Goal: Find specific page/section: Find specific page/section

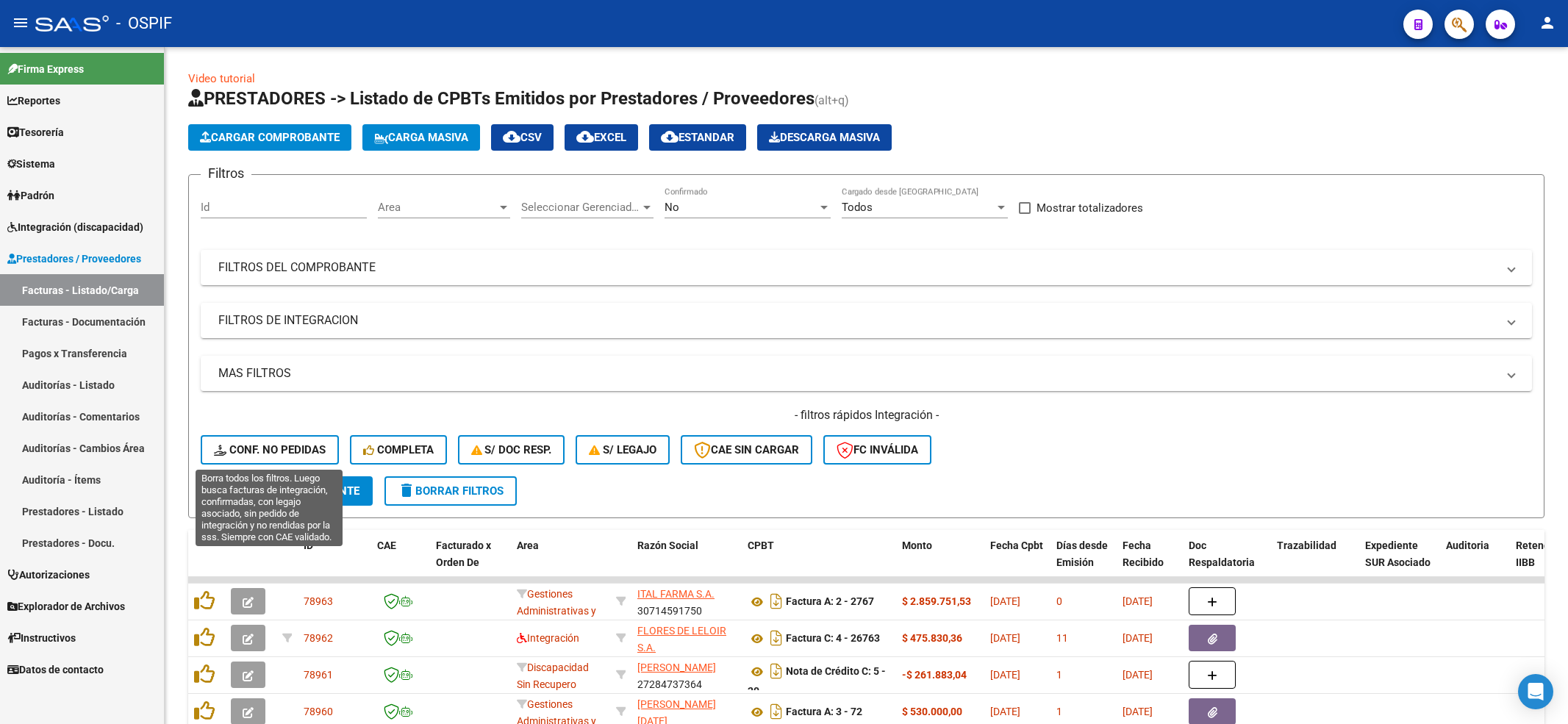
click at [275, 452] on span "Conf. no pedidas" at bounding box center [270, 450] width 112 height 13
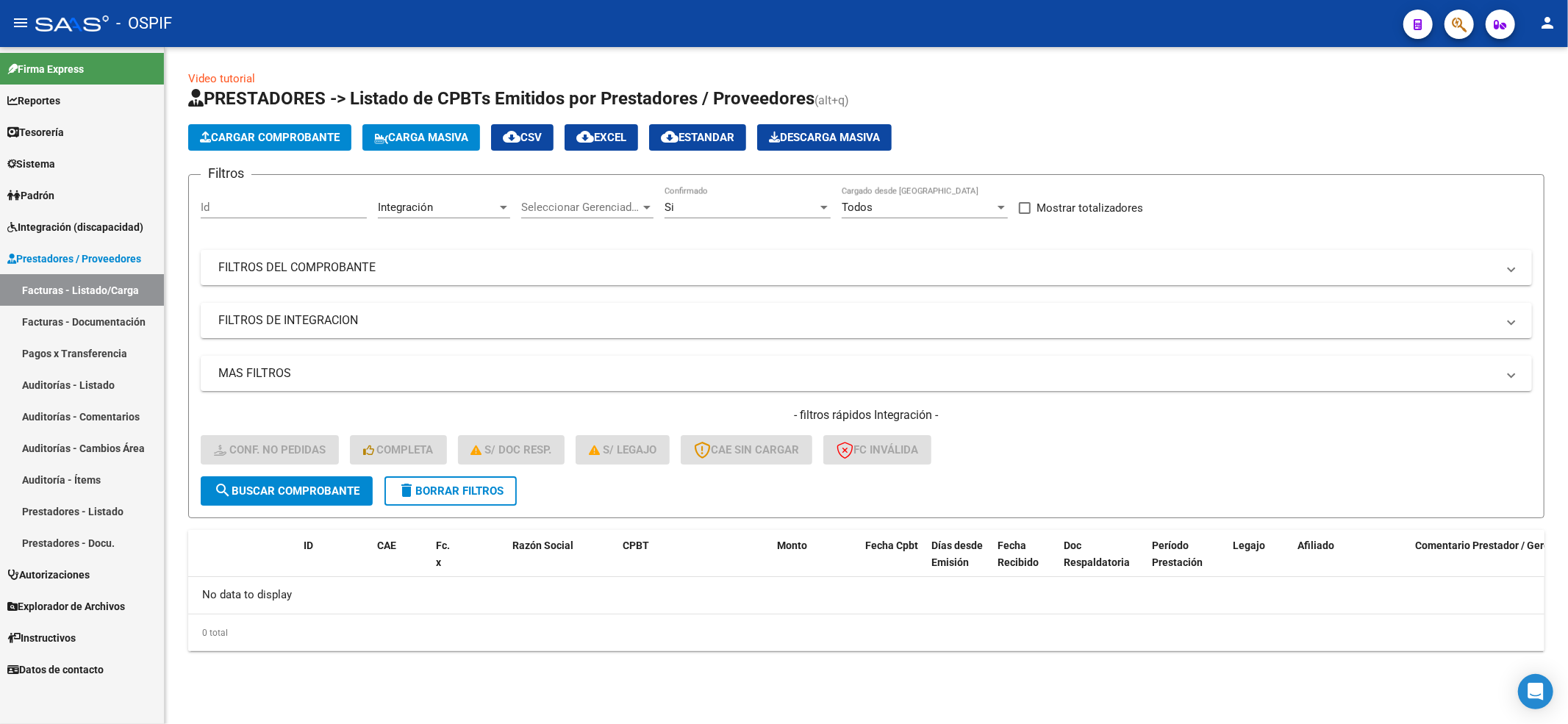
click at [420, 499] on button "delete Borrar Filtros" at bounding box center [450, 491] width 132 height 29
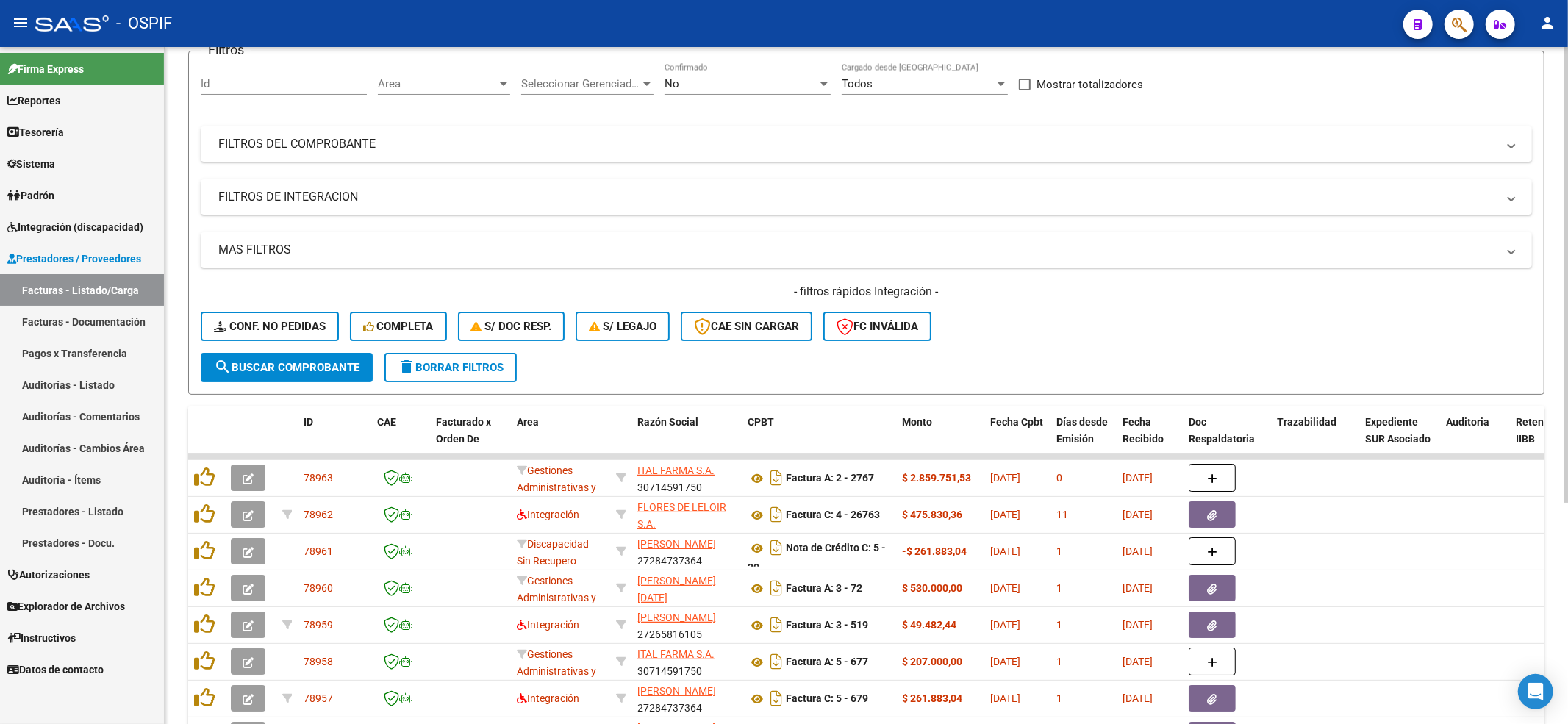
scroll to position [295, 0]
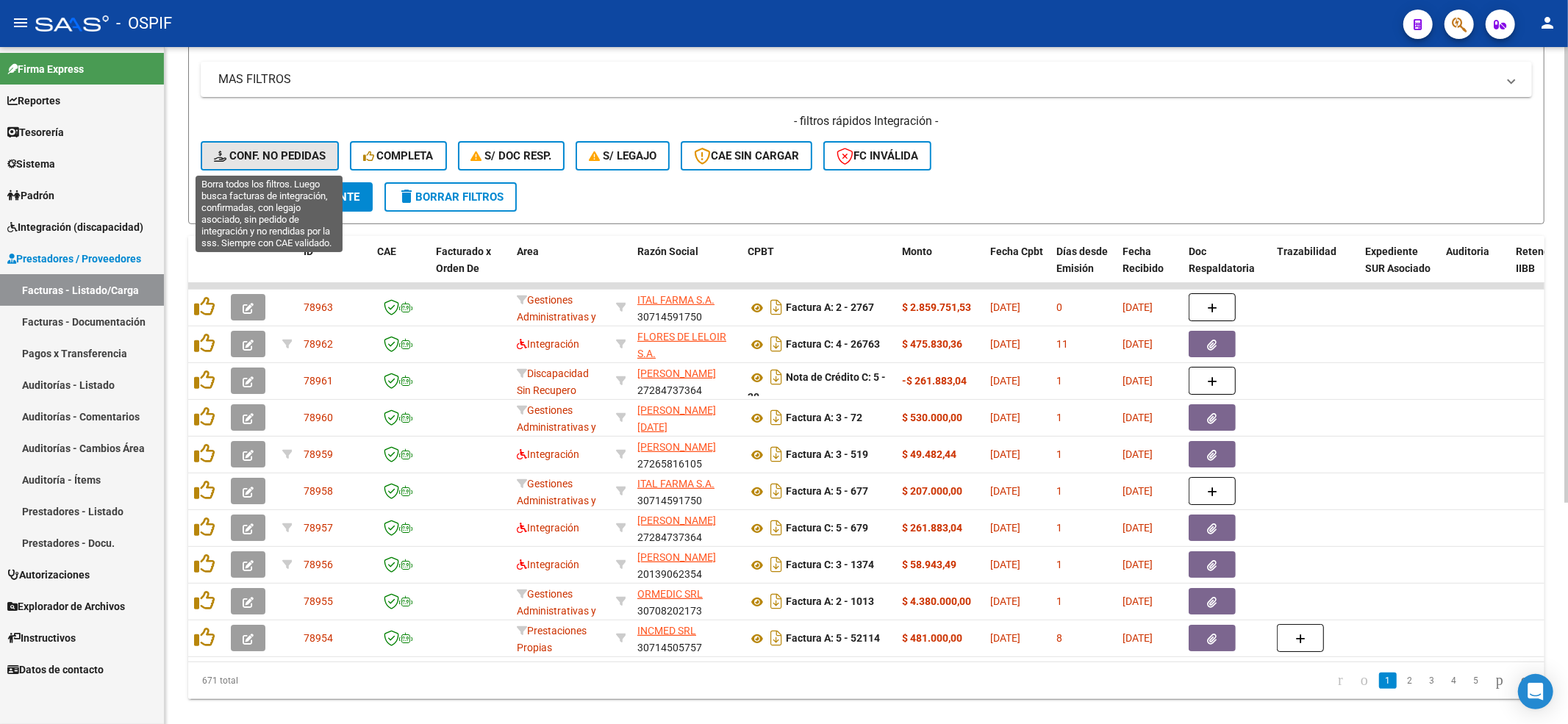
click at [245, 147] on button "Conf. no pedidas" at bounding box center [270, 155] width 138 height 29
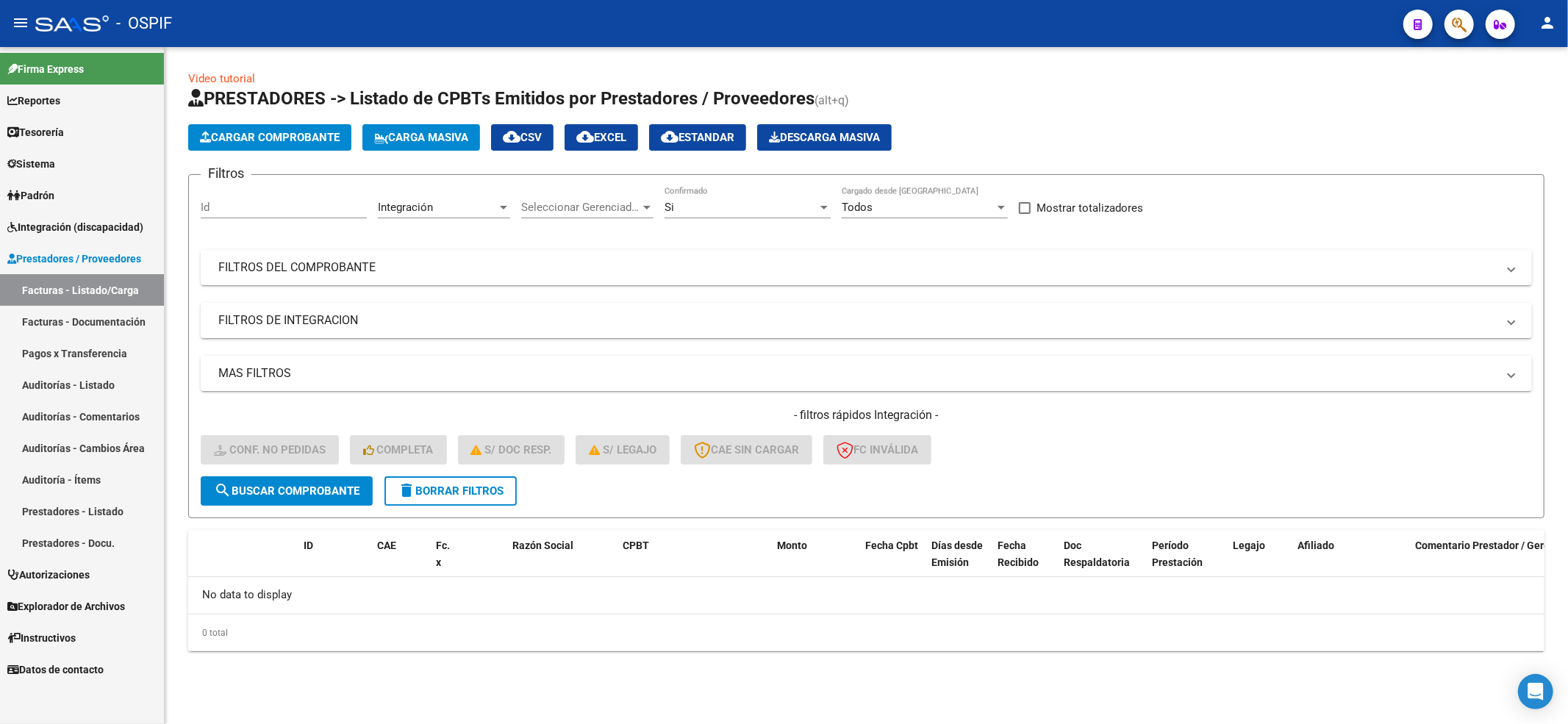
scroll to position [0, 0]
click at [465, 494] on span "delete Borrar Filtros" at bounding box center [450, 491] width 106 height 13
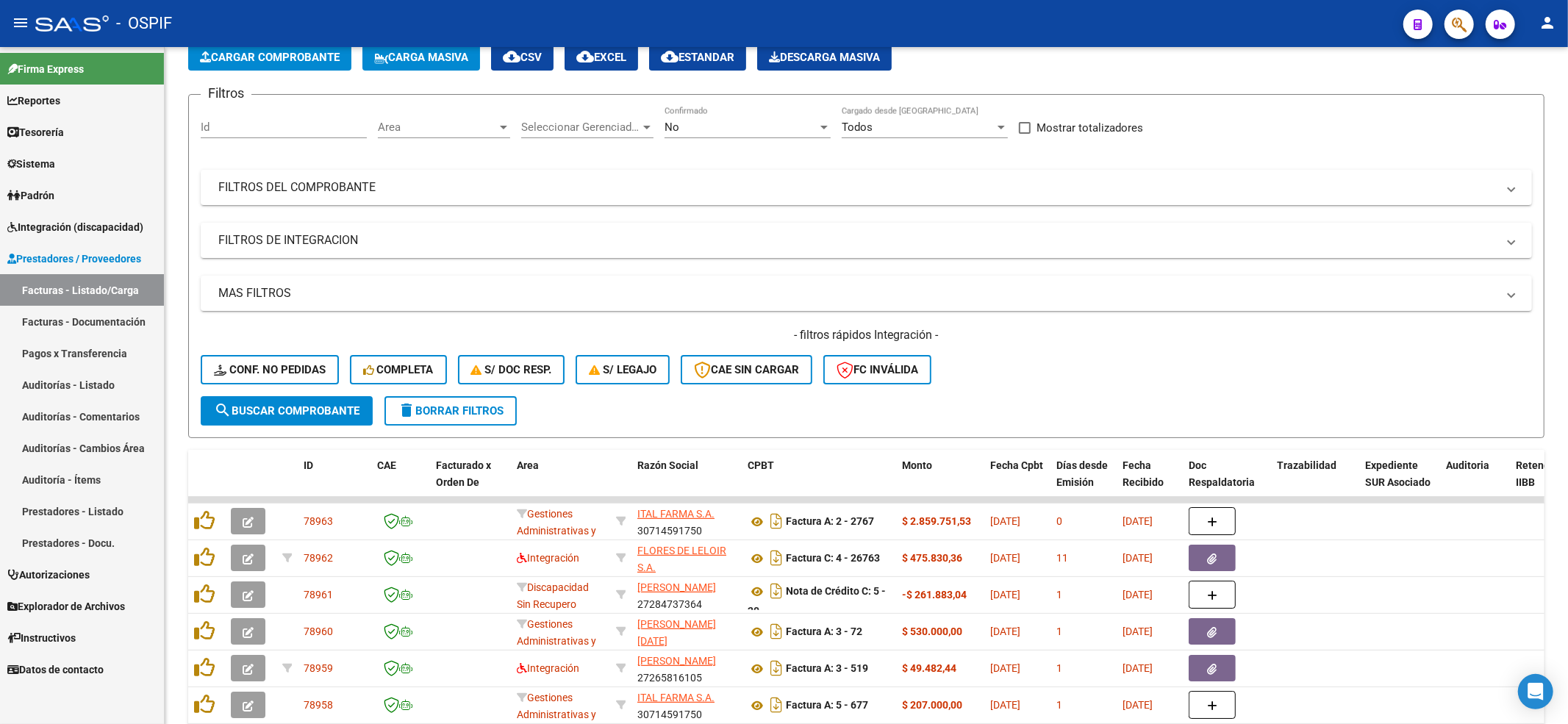
scroll to position [195, 0]
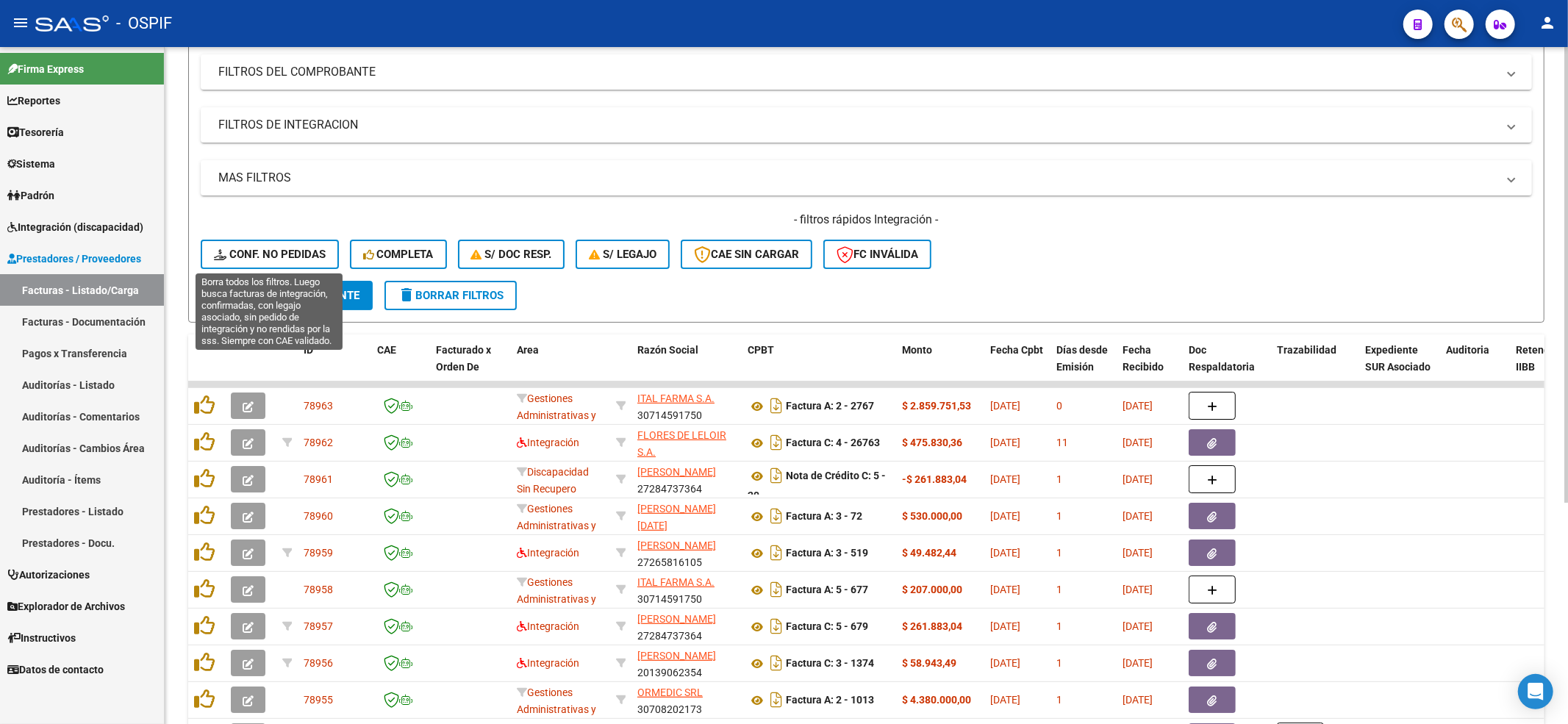
click at [264, 248] on span "Conf. no pedidas" at bounding box center [270, 254] width 112 height 13
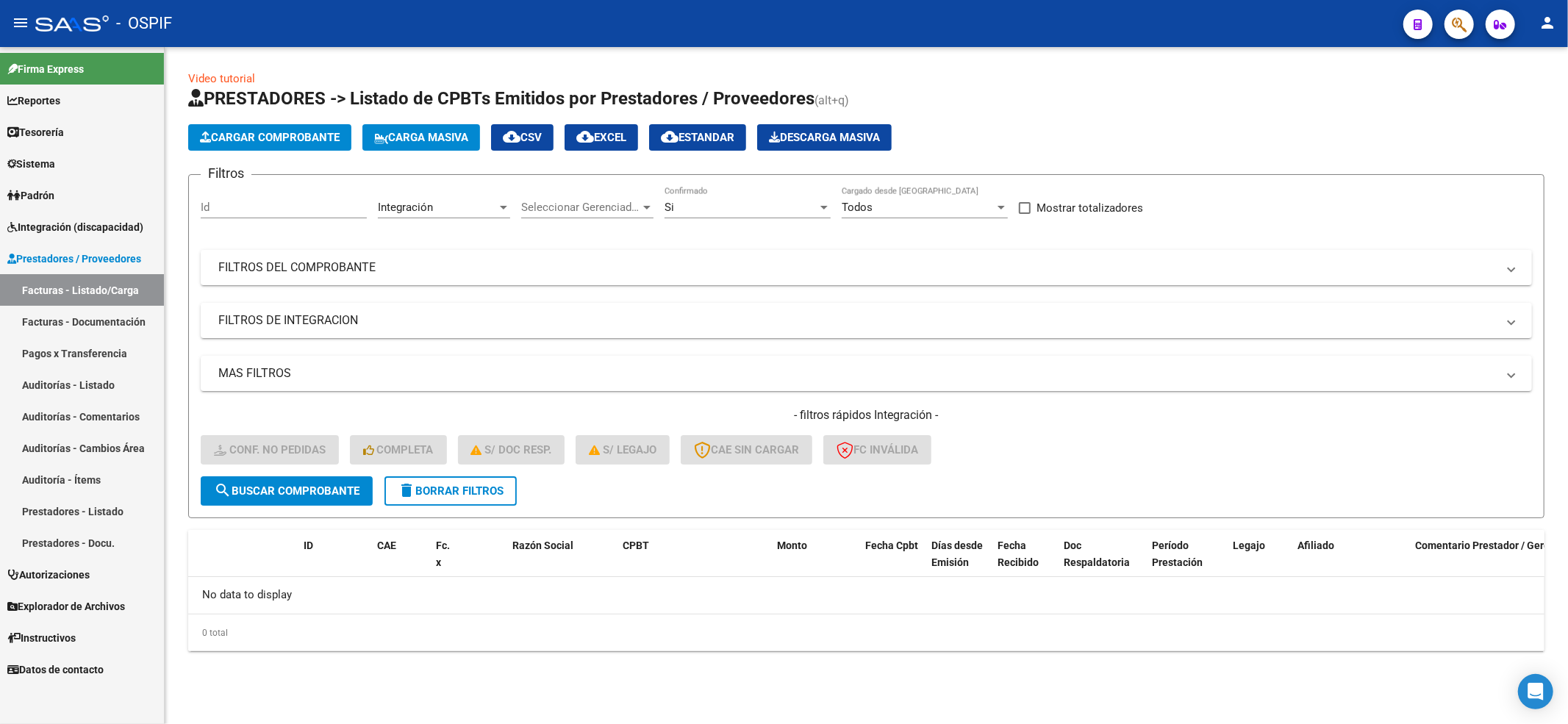
scroll to position [0, 0]
click at [101, 613] on span "Explorador de Archivos" at bounding box center [66, 607] width 118 height 16
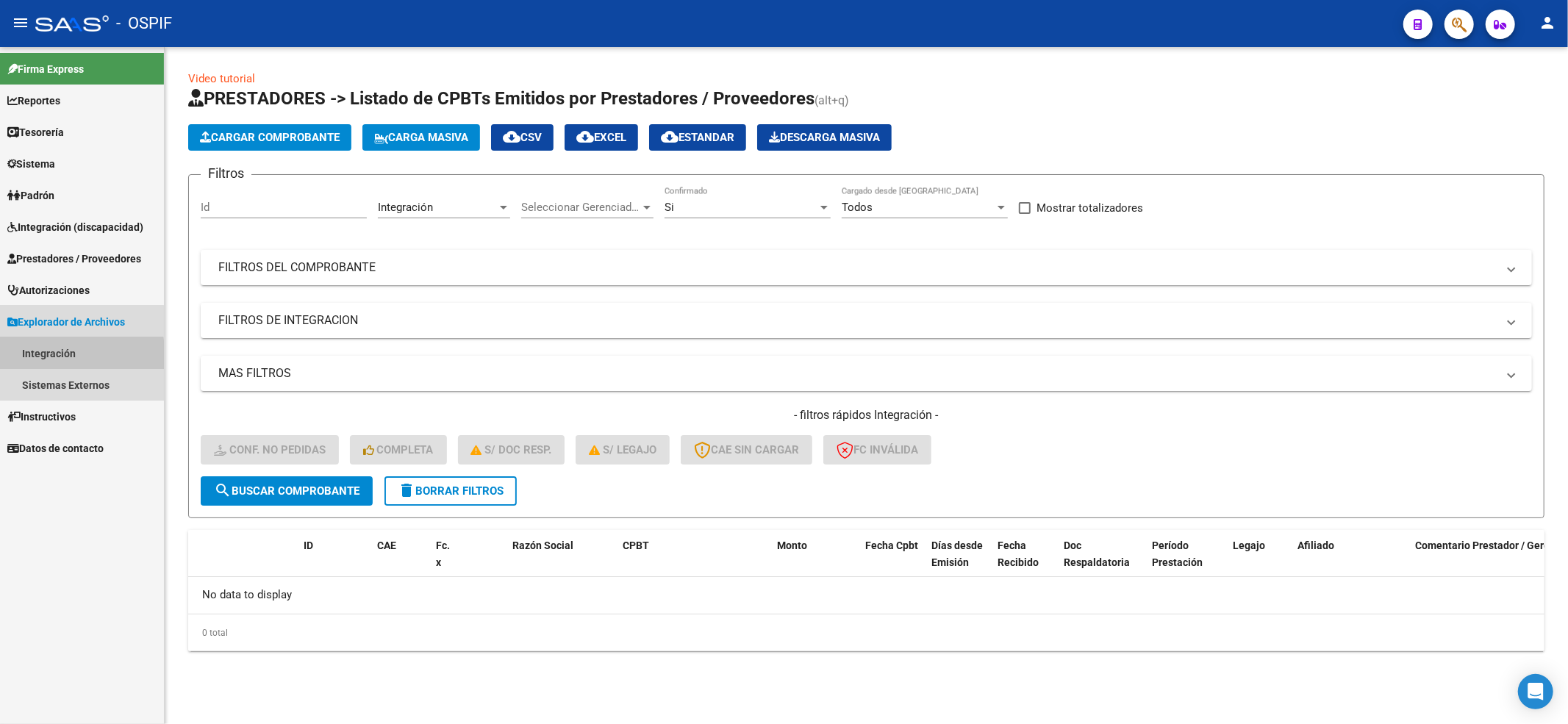
click at [67, 357] on link "Integración" at bounding box center [82, 353] width 164 height 32
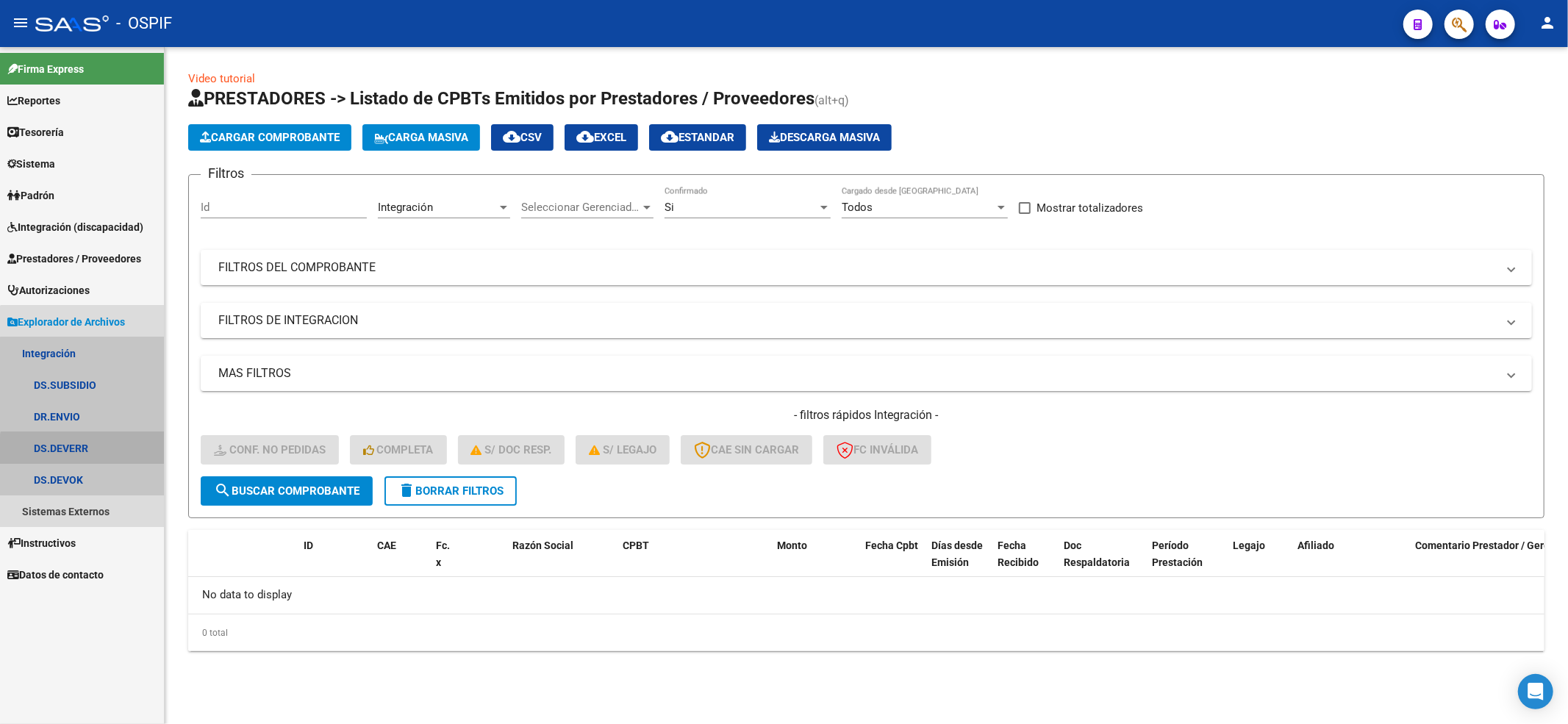
click at [106, 461] on link "DS.DEVERR" at bounding box center [82, 448] width 164 height 32
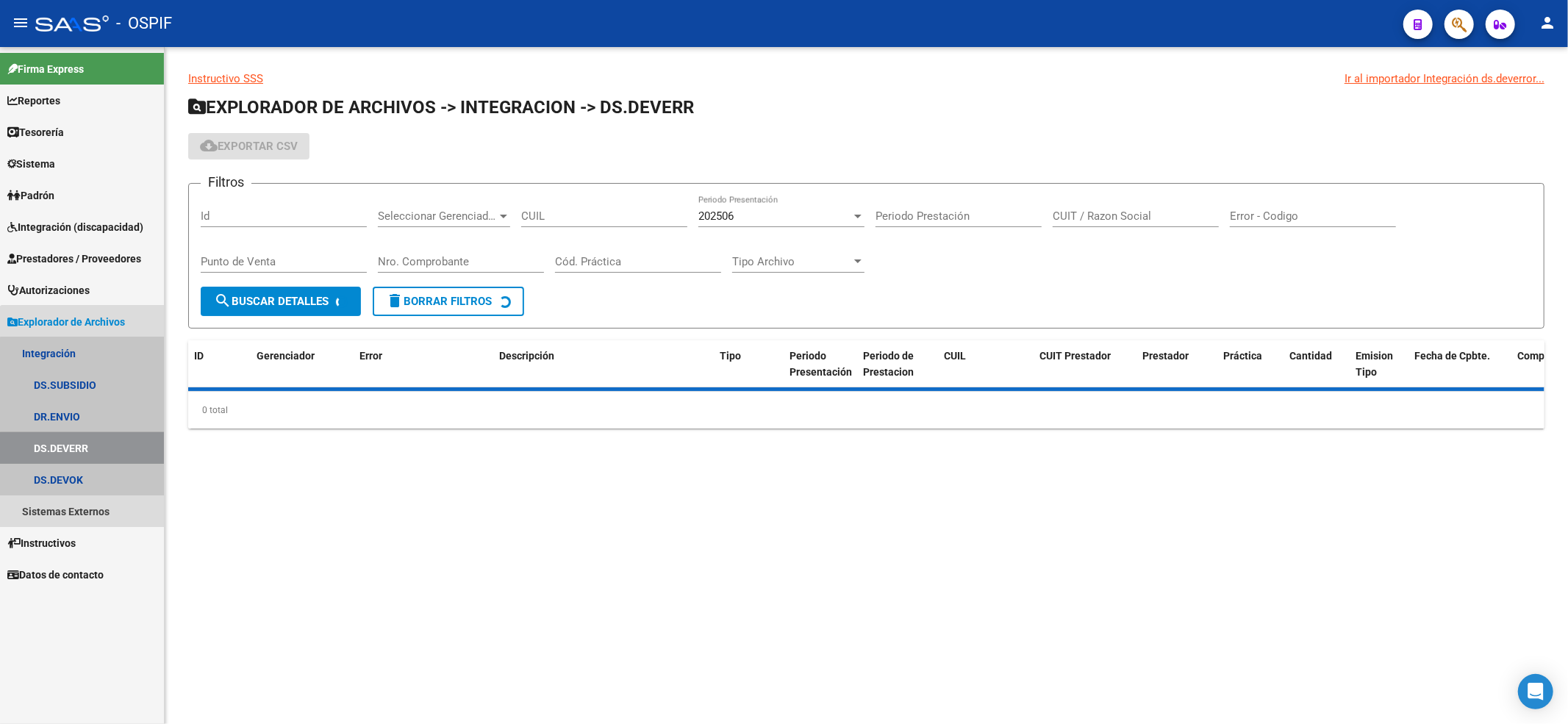
click at [109, 448] on link "DS.DEVERR" at bounding box center [82, 448] width 164 height 32
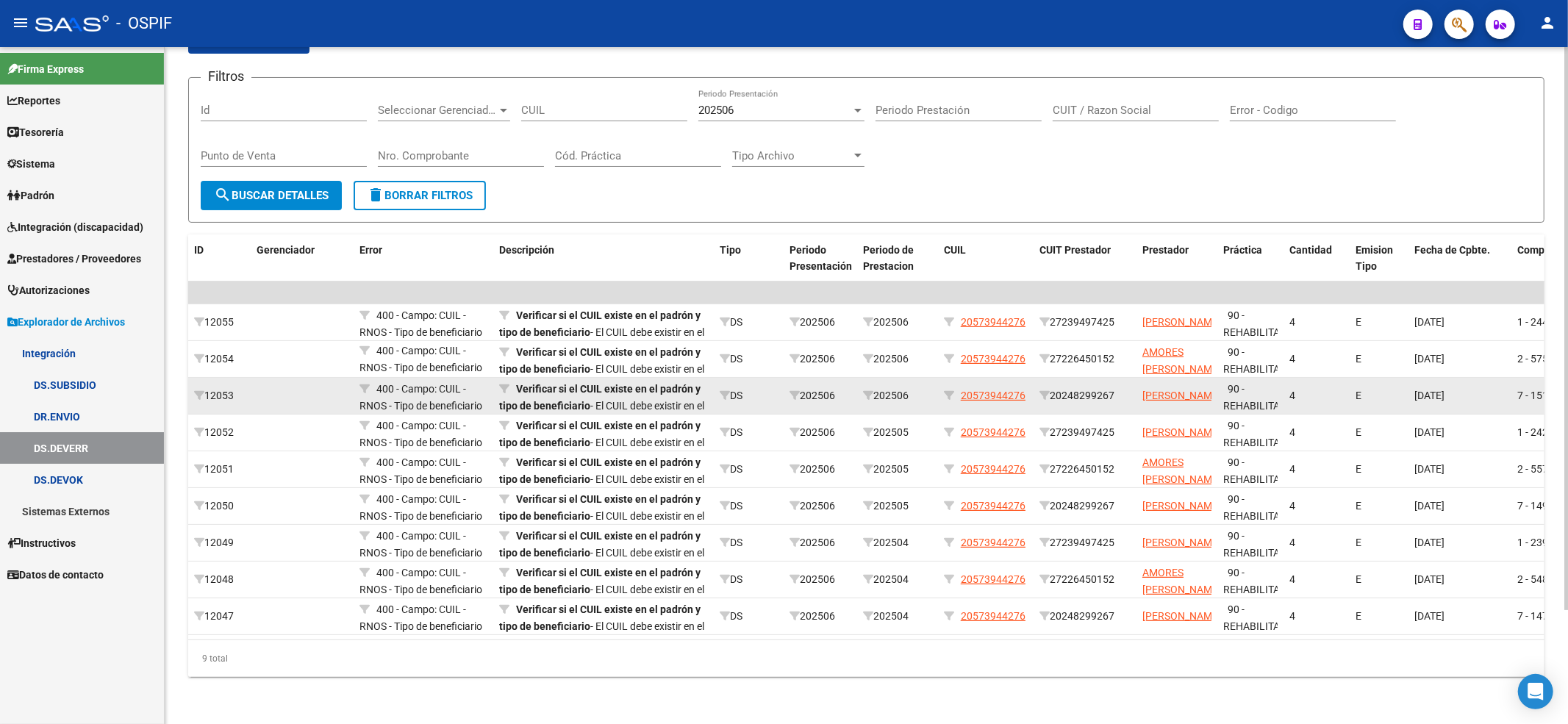
scroll to position [137, 0]
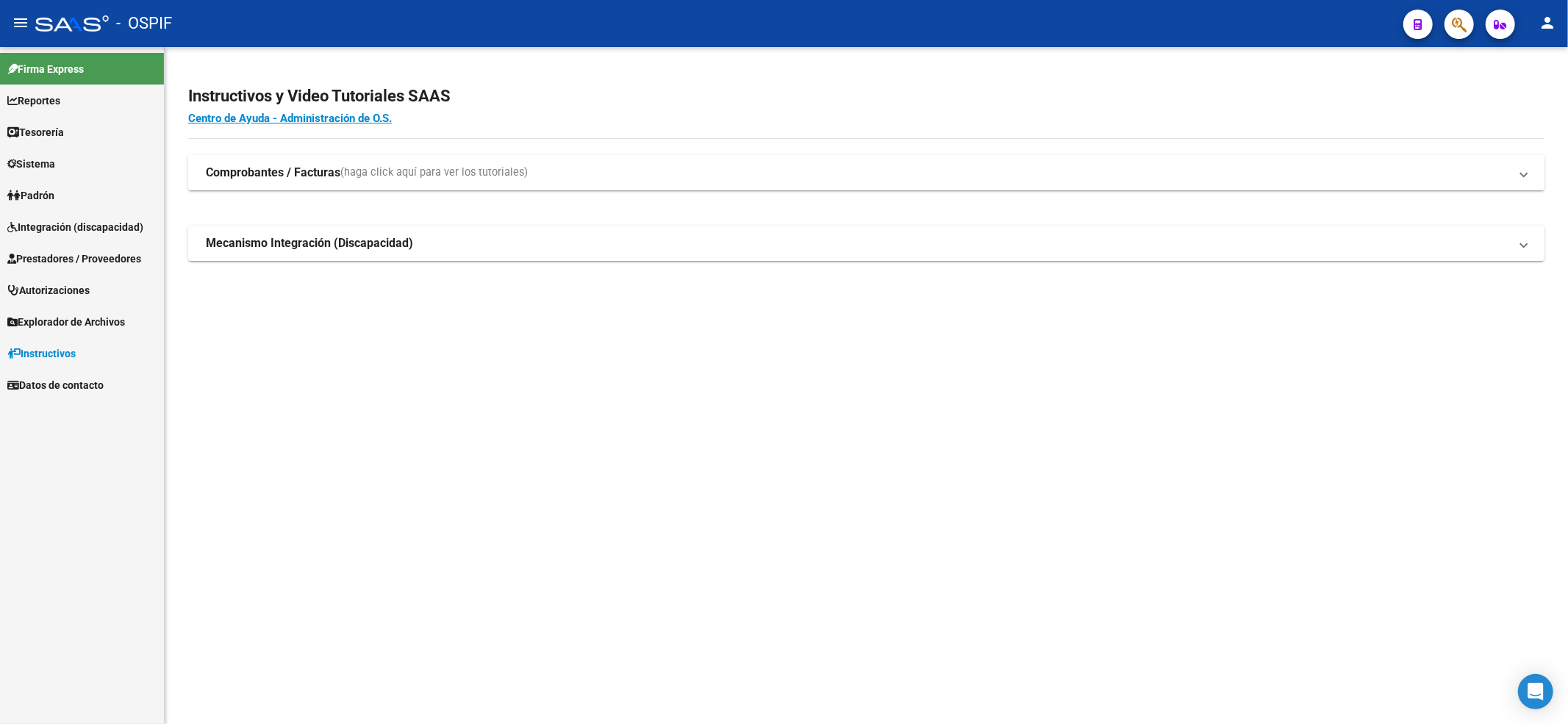
click at [97, 266] on link "Prestadores / Proveedores" at bounding box center [82, 258] width 164 height 32
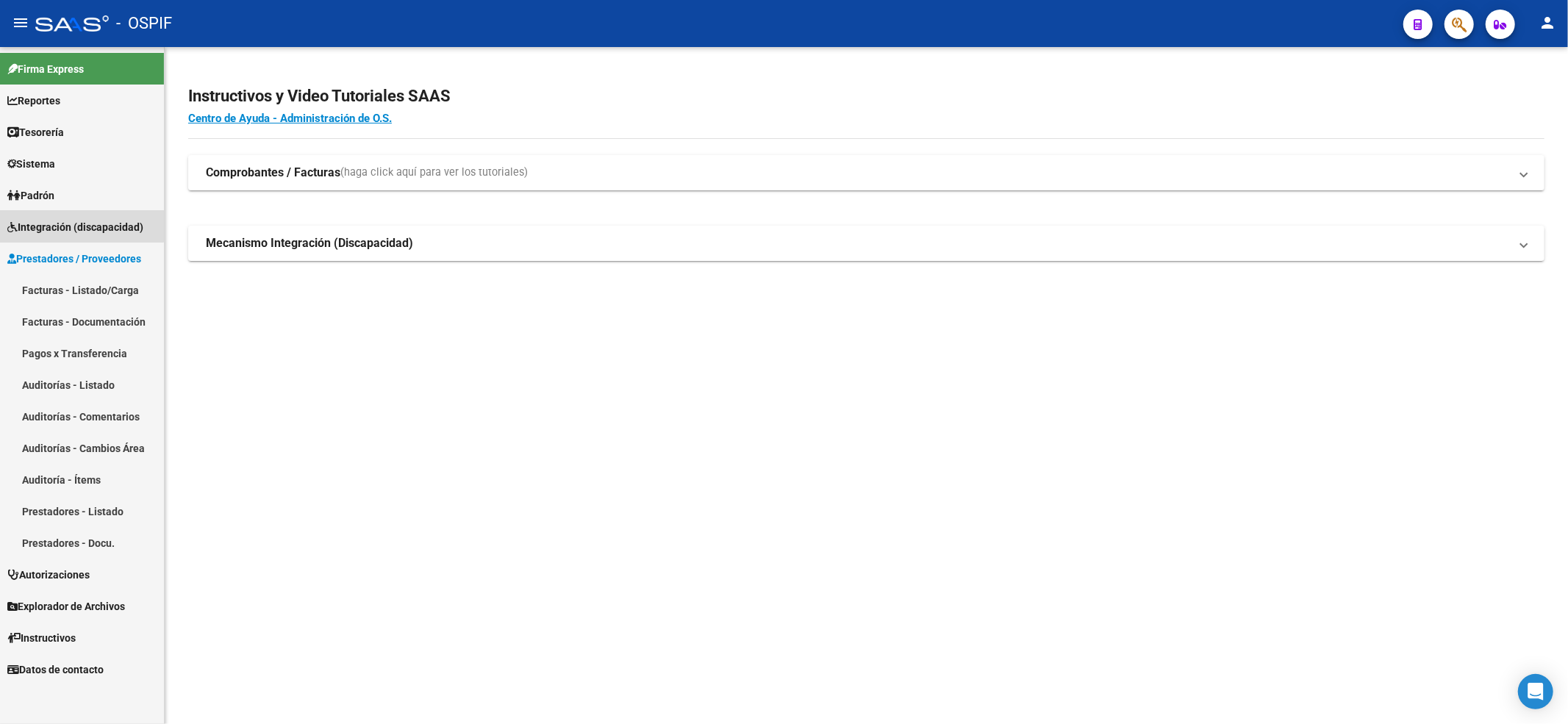
click at [45, 216] on link "Integración (discapacidad)" at bounding box center [82, 227] width 164 height 32
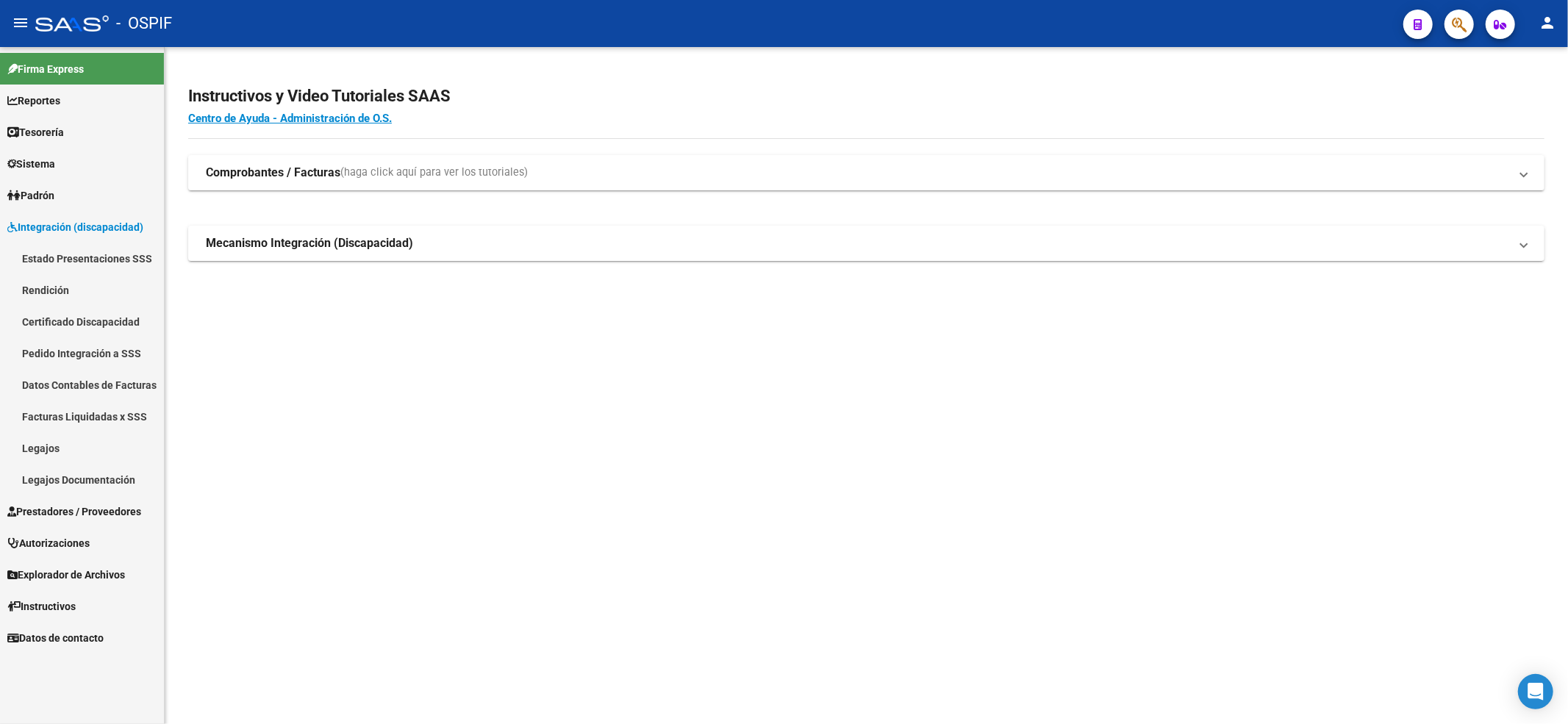
click at [45, 440] on link "Legajos" at bounding box center [82, 448] width 164 height 32
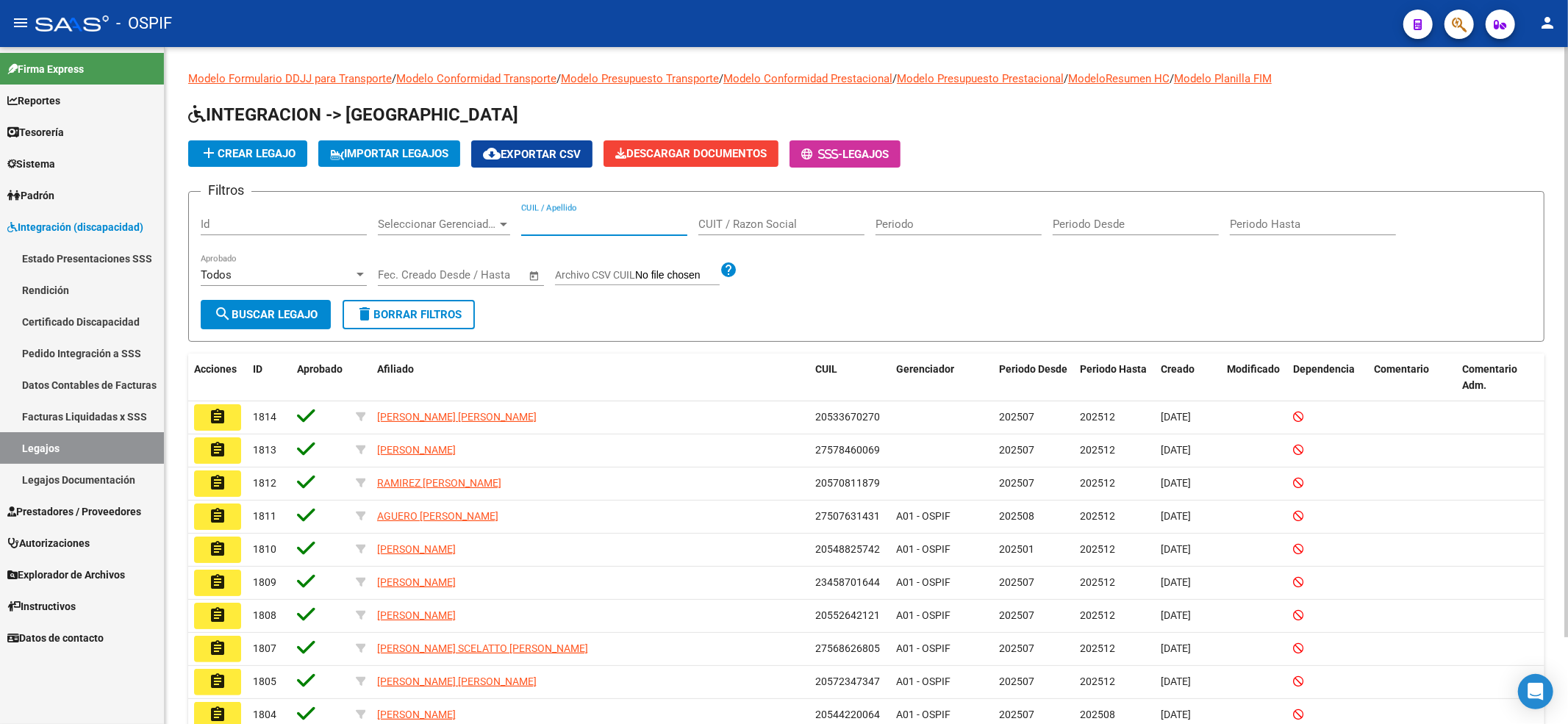
drag, startPoint x: 628, startPoint y: 222, endPoint x: 624, endPoint y: 187, distance: 35.2
click at [628, 222] on input "CUIL / Apellido" at bounding box center [604, 224] width 166 height 13
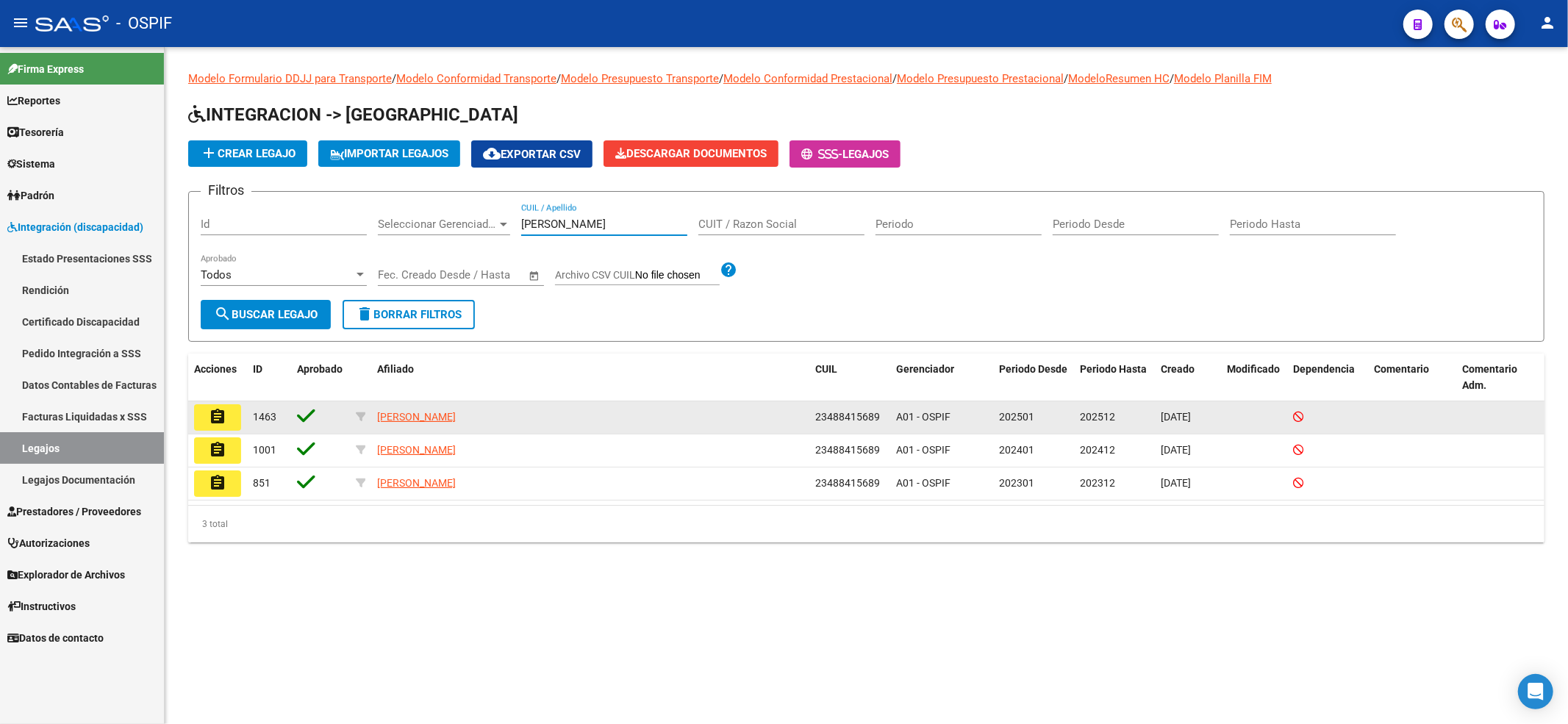
type input "[PERSON_NAME]"
click at [216, 421] on mat-icon "assignment" at bounding box center [217, 417] width 18 height 18
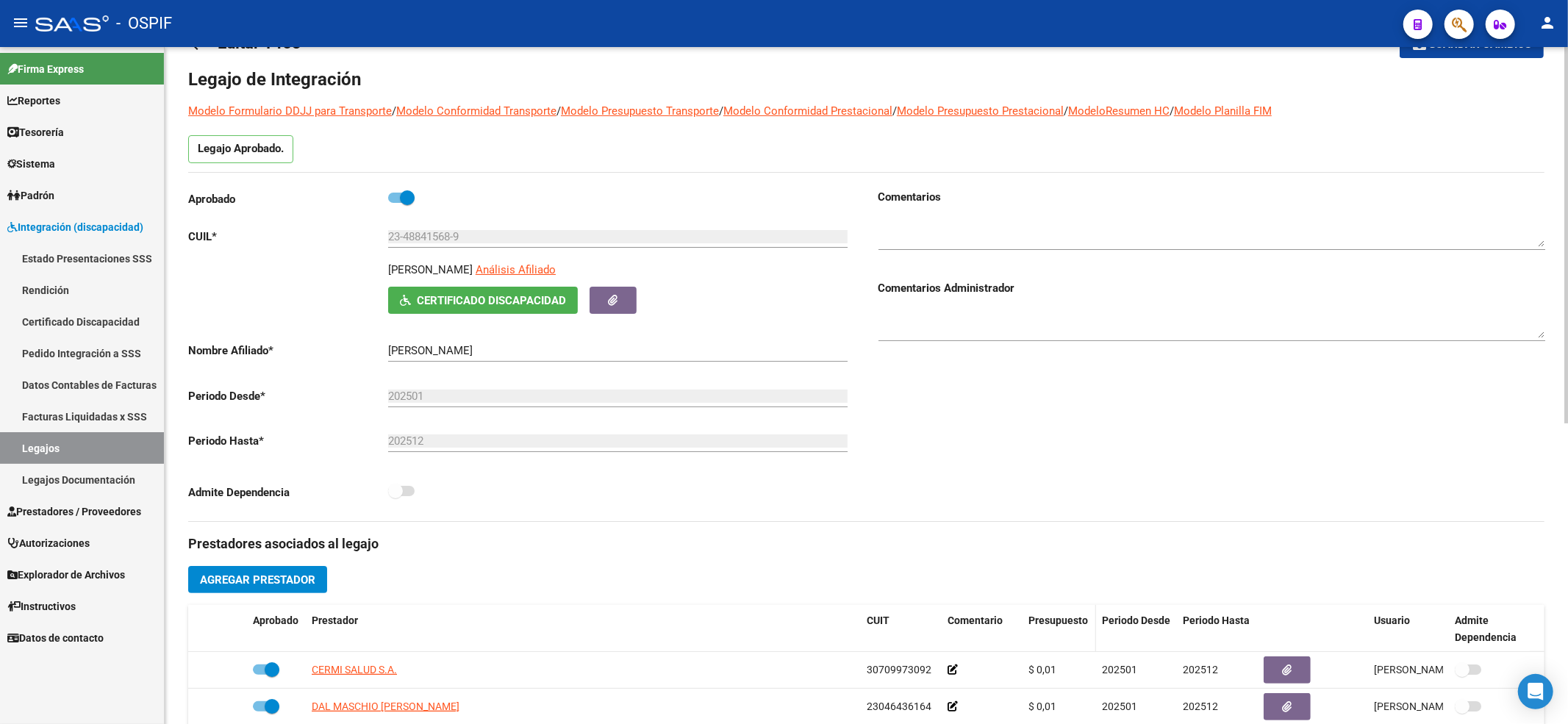
scroll to position [98, 0]
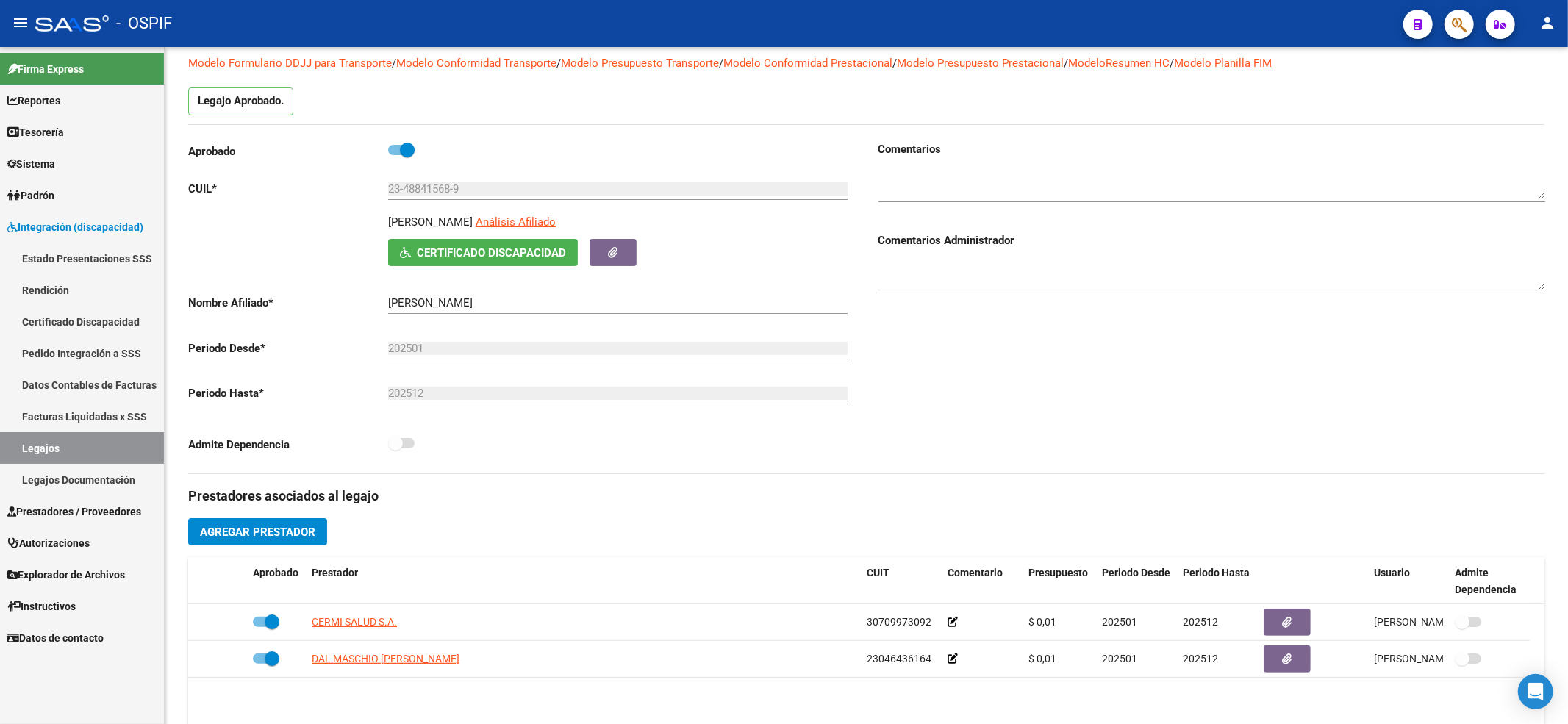
click at [83, 456] on link "Legajos" at bounding box center [82, 448] width 164 height 32
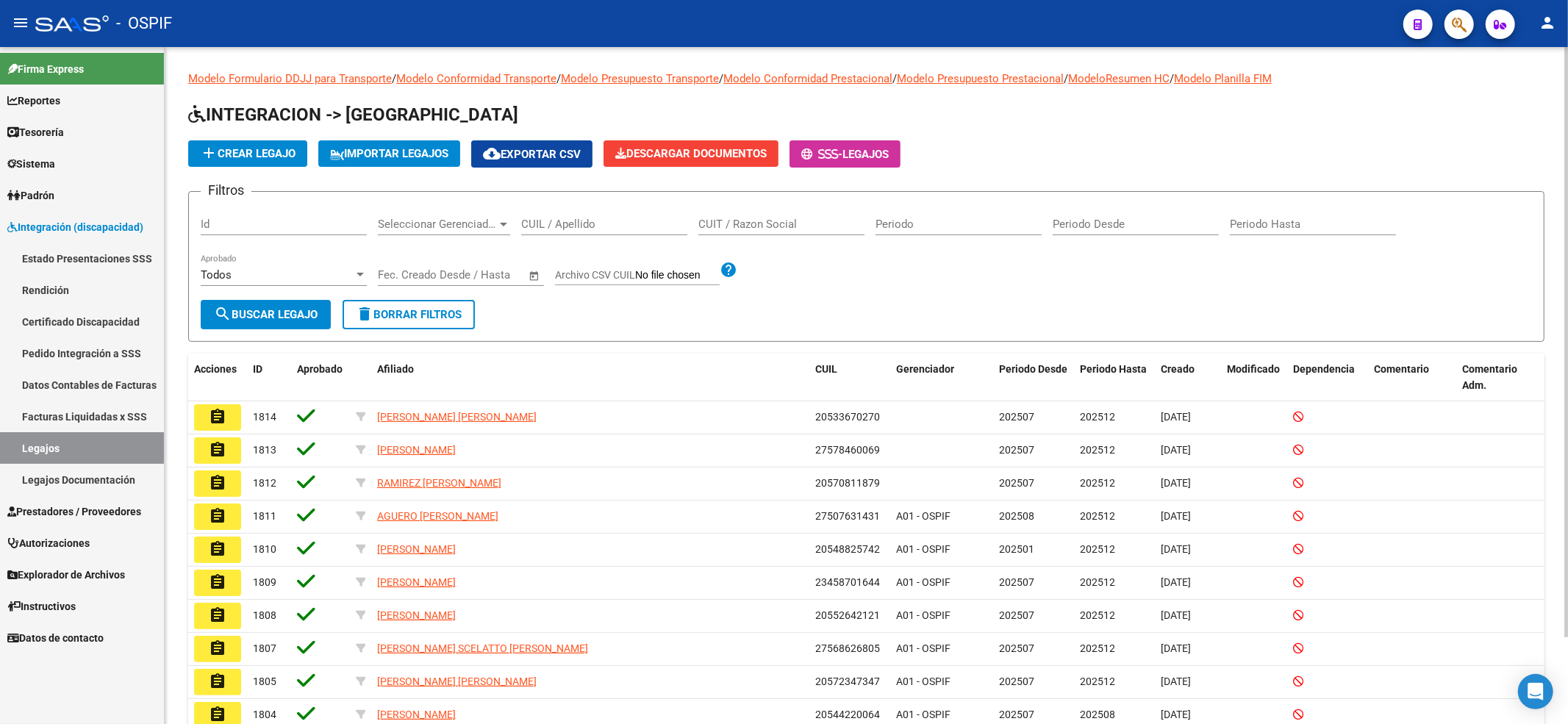
click at [503, 333] on form "Filtros Id Seleccionar Gerenciador Seleccionar Gerenciador CUIL / Apellido CUIT…" at bounding box center [866, 266] width 1356 height 151
click at [444, 315] on span "delete Borrar Filtros" at bounding box center [408, 314] width 106 height 13
click at [112, 522] on link "Prestadores / Proveedores" at bounding box center [82, 512] width 164 height 32
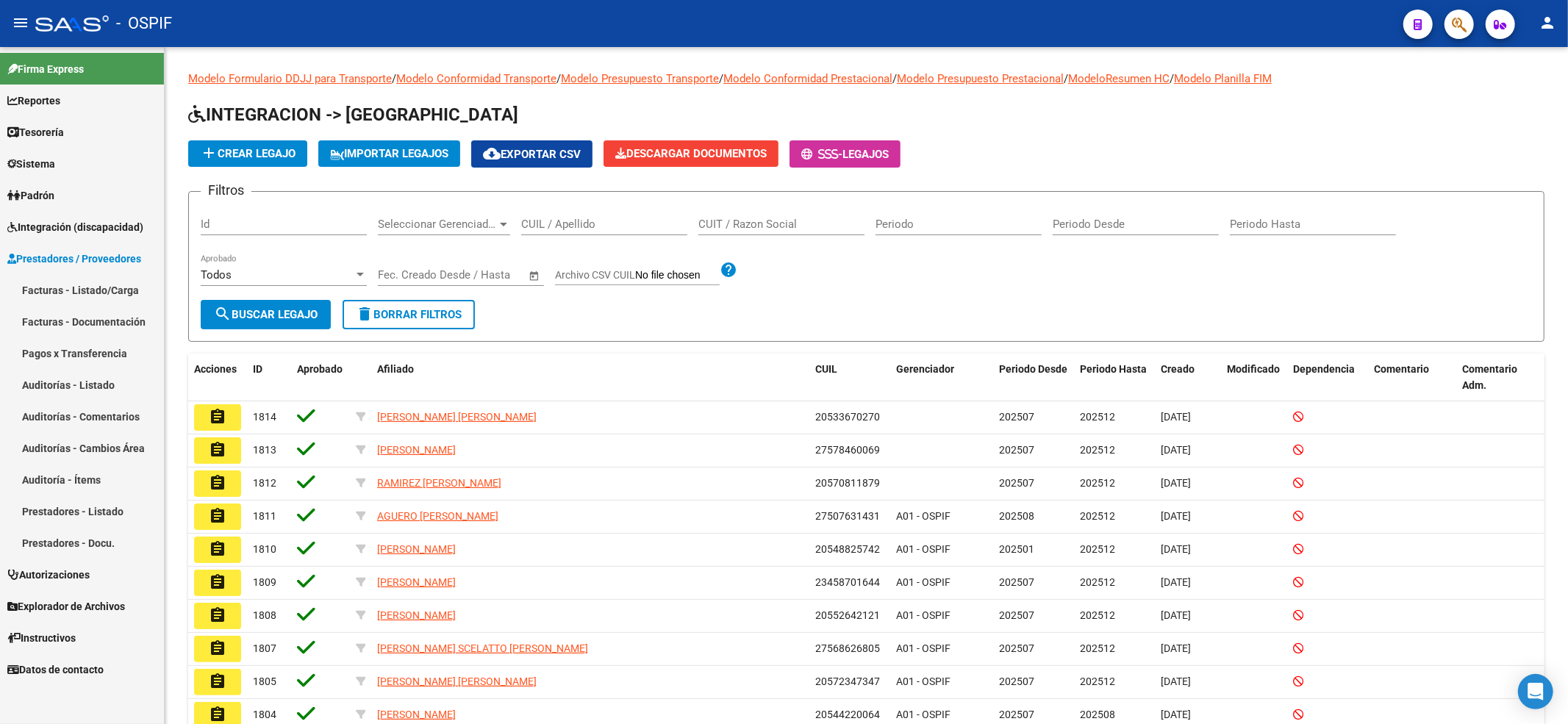
click at [101, 282] on link "Facturas - Listado/Carga" at bounding box center [82, 290] width 164 height 32
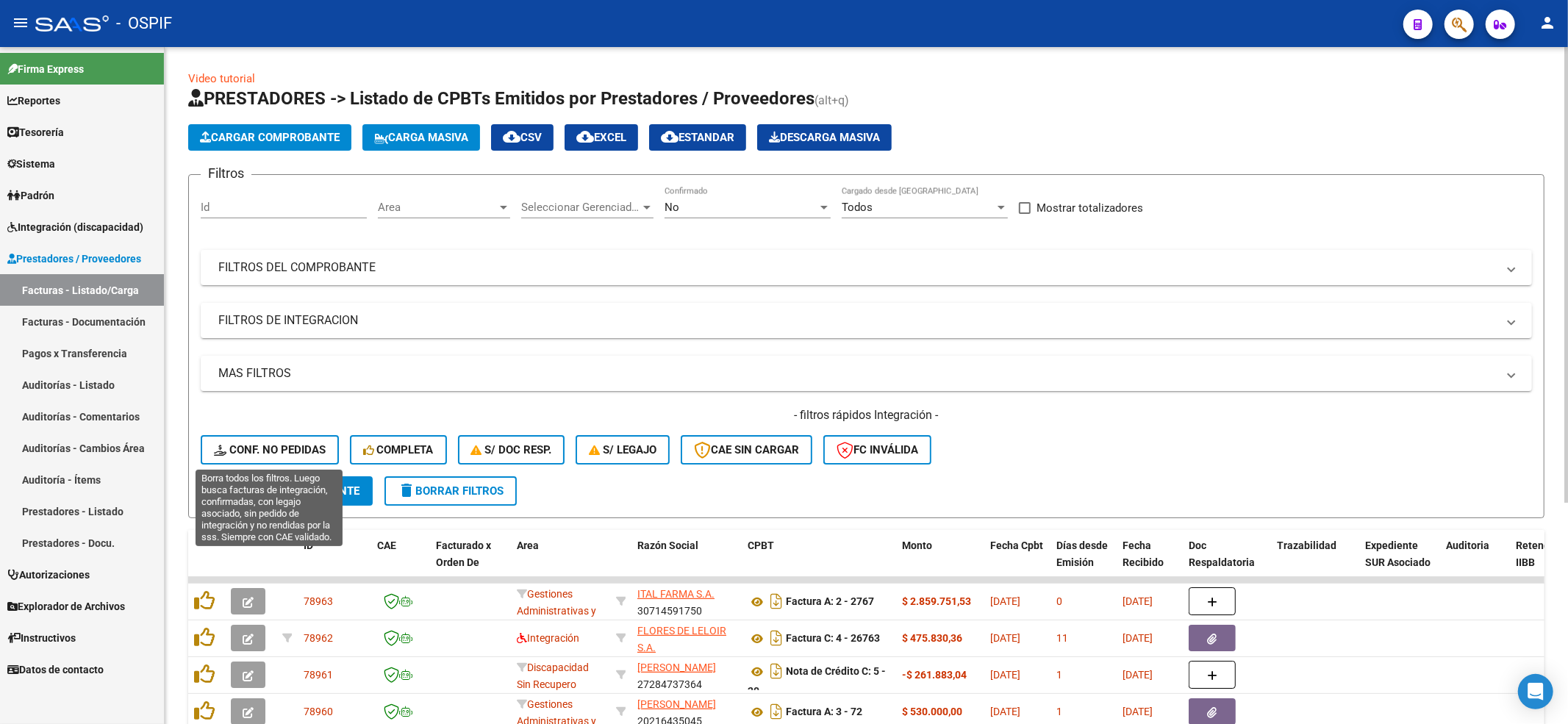
click at [289, 458] on button "Conf. no pedidas" at bounding box center [270, 450] width 138 height 29
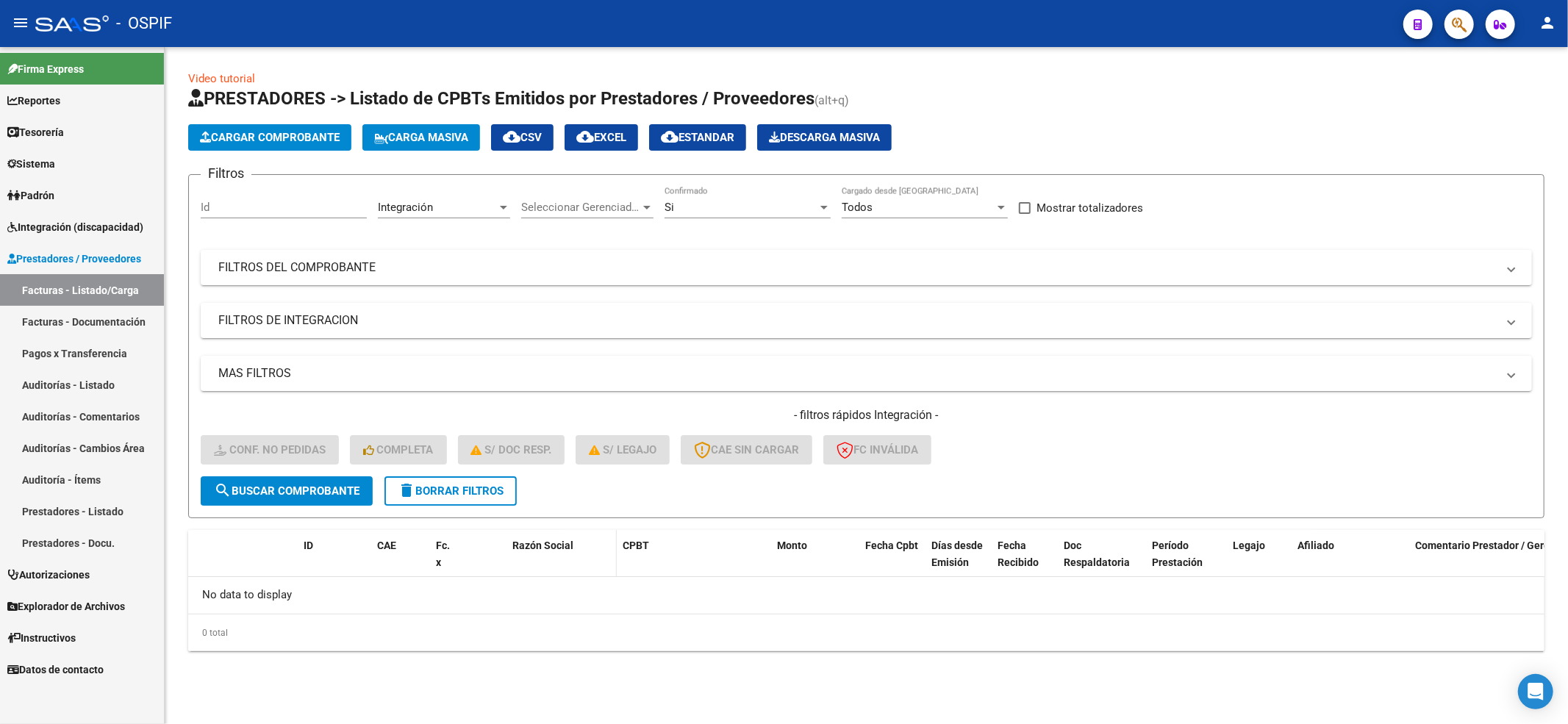
click at [519, 531] on datatable-header-cell "Razón Social" at bounding box center [561, 563] width 110 height 65
click at [485, 498] on button "delete Borrar Filtros" at bounding box center [450, 491] width 132 height 29
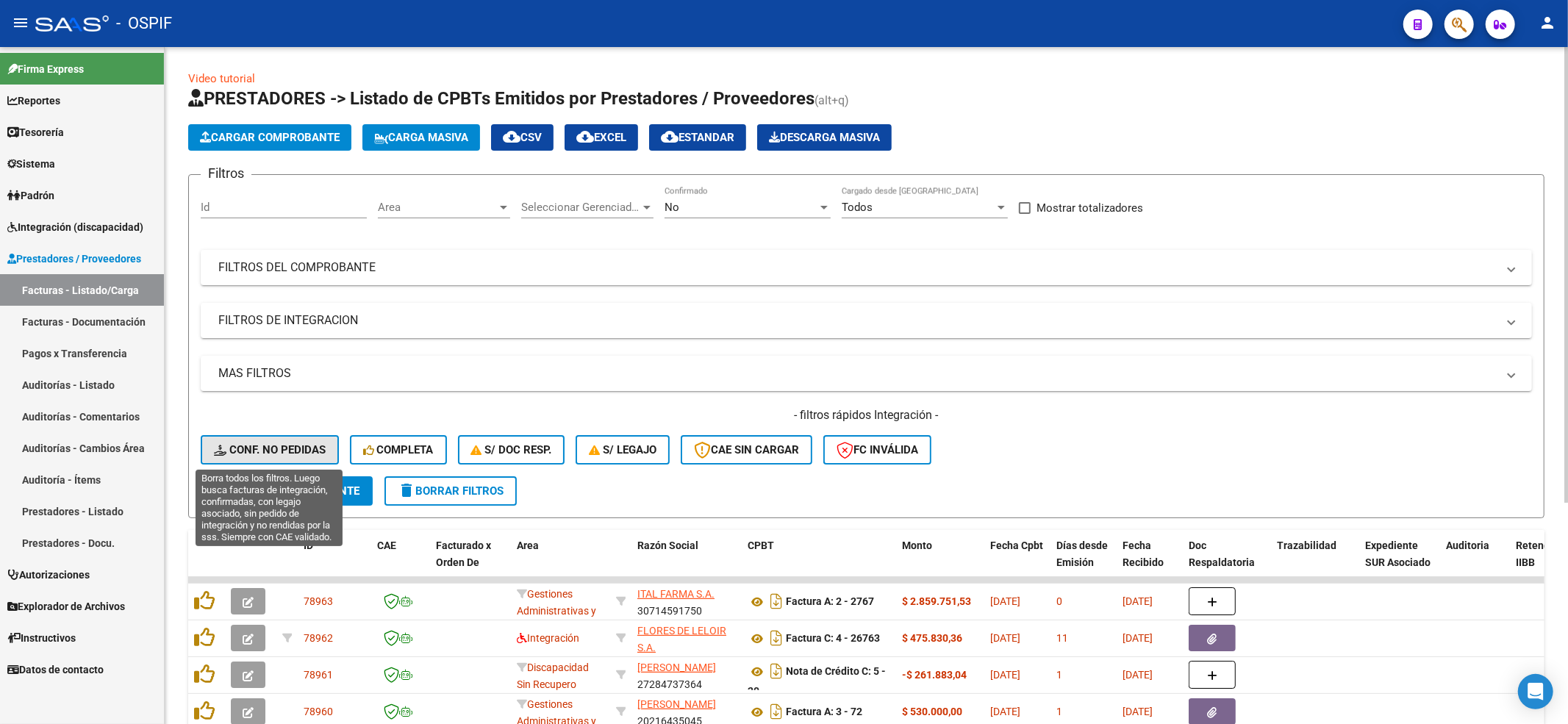
click at [247, 456] on span "Conf. no pedidas" at bounding box center [270, 450] width 112 height 13
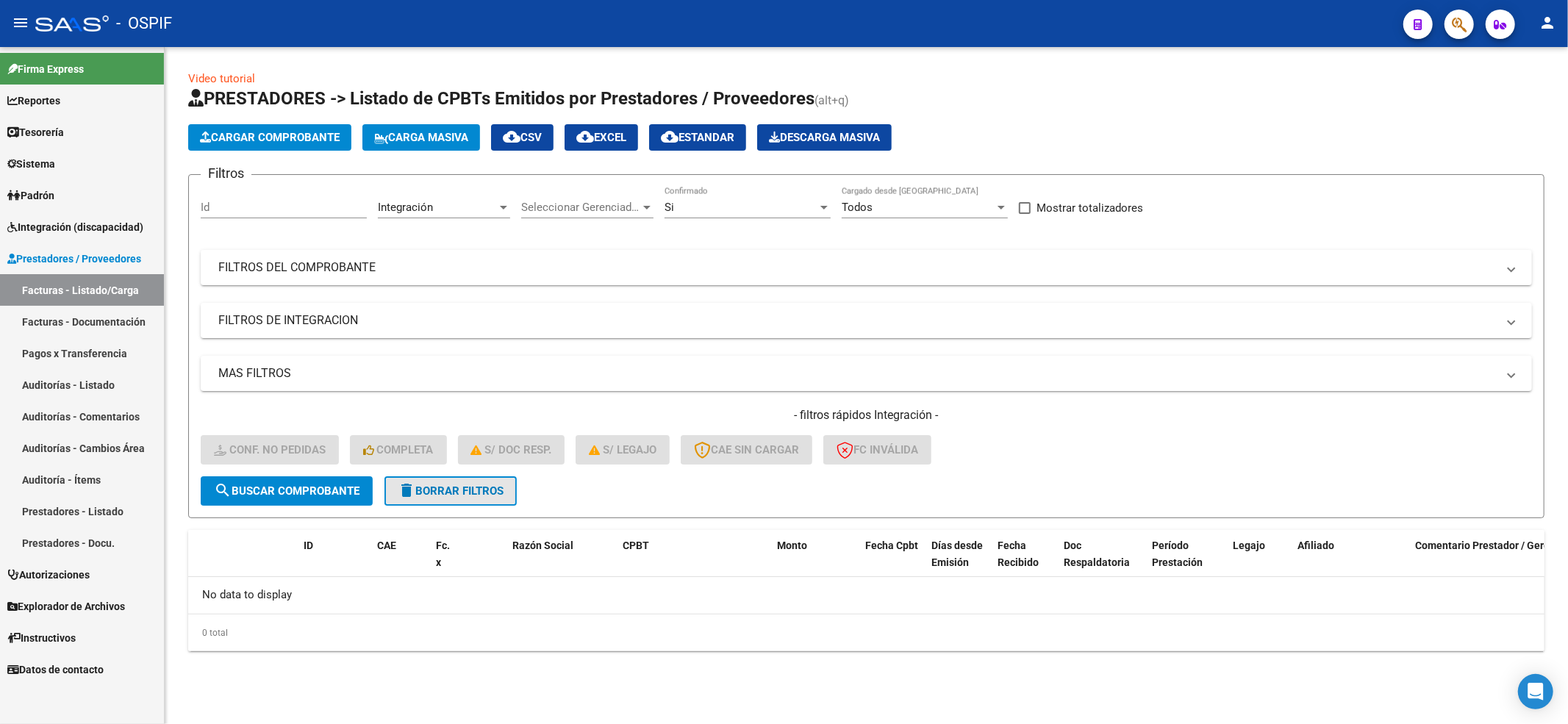
click at [442, 501] on button "delete Borrar Filtros" at bounding box center [450, 491] width 132 height 29
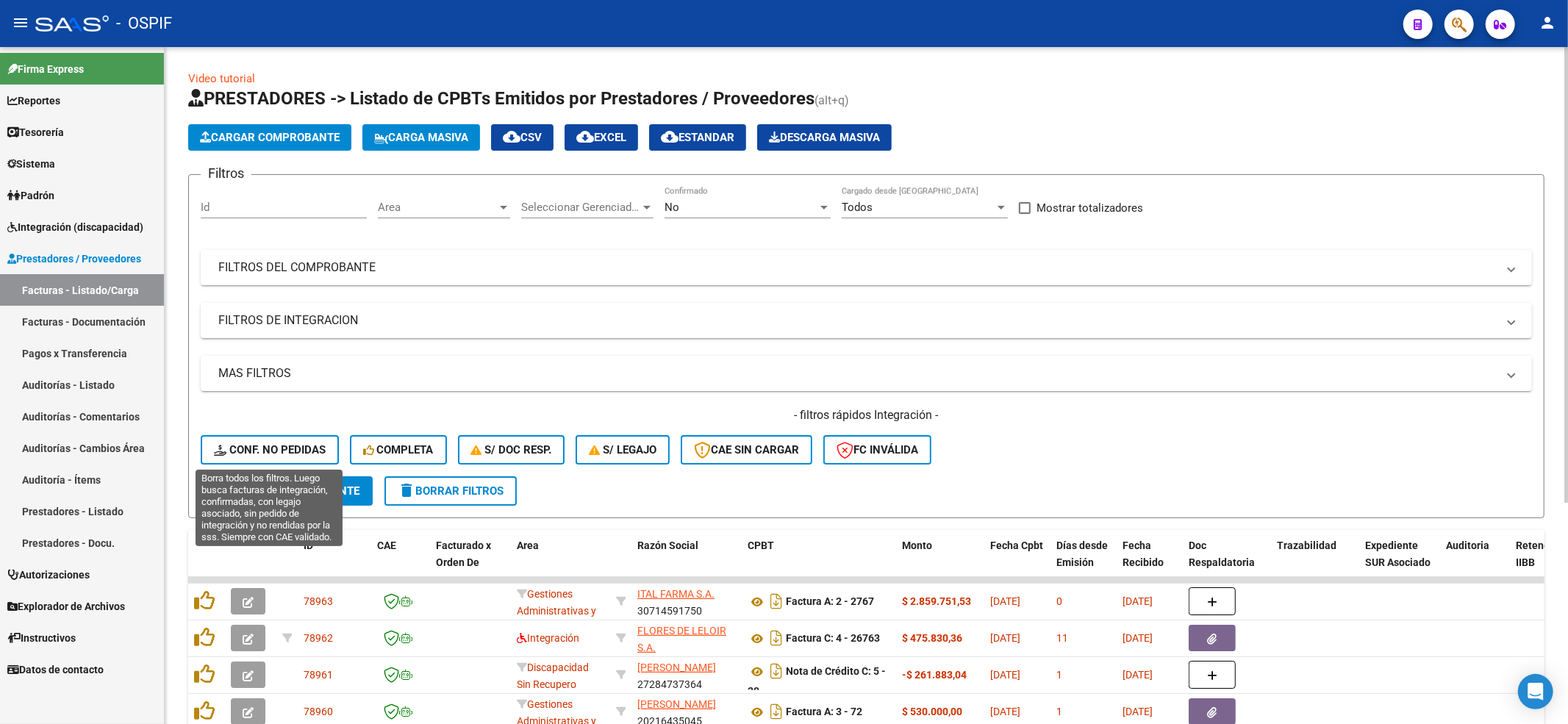
click at [300, 448] on span "Conf. no pedidas" at bounding box center [270, 450] width 112 height 13
